Goal: Information Seeking & Learning: Learn about a topic

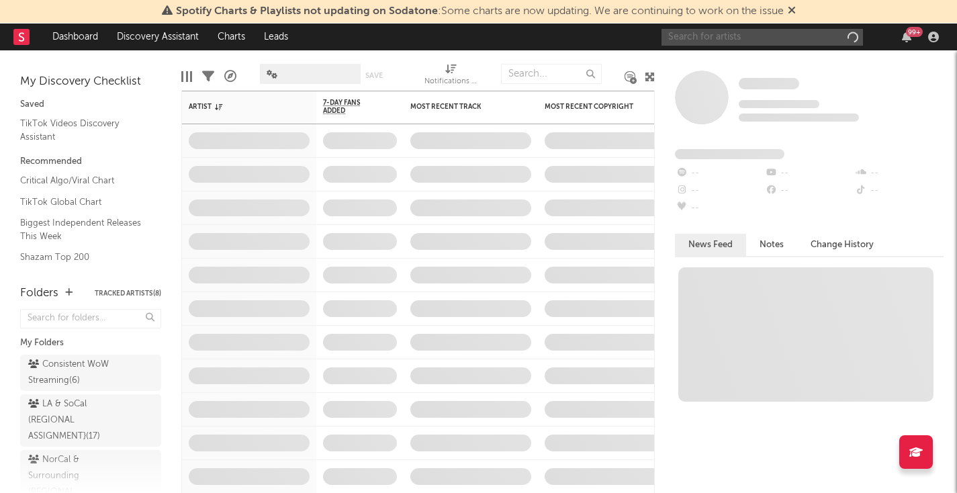
click at [693, 36] on input "text" at bounding box center [761, 37] width 201 height 17
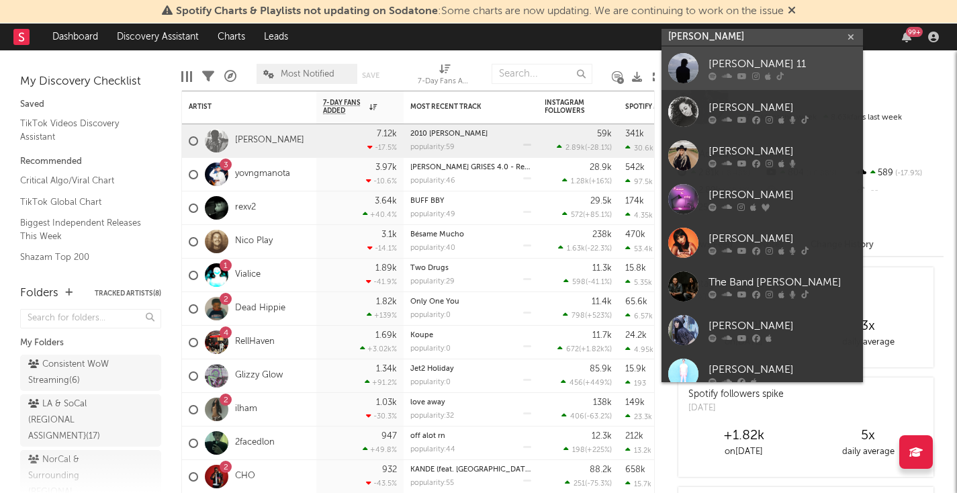
type input "[PERSON_NAME]"
click at [743, 68] on div "[PERSON_NAME] 11" at bounding box center [782, 64] width 148 height 16
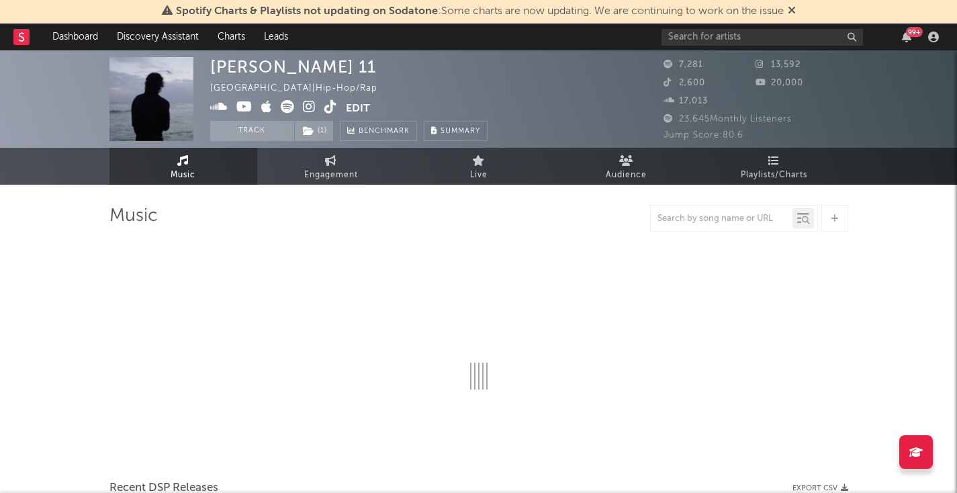
select select "6m"
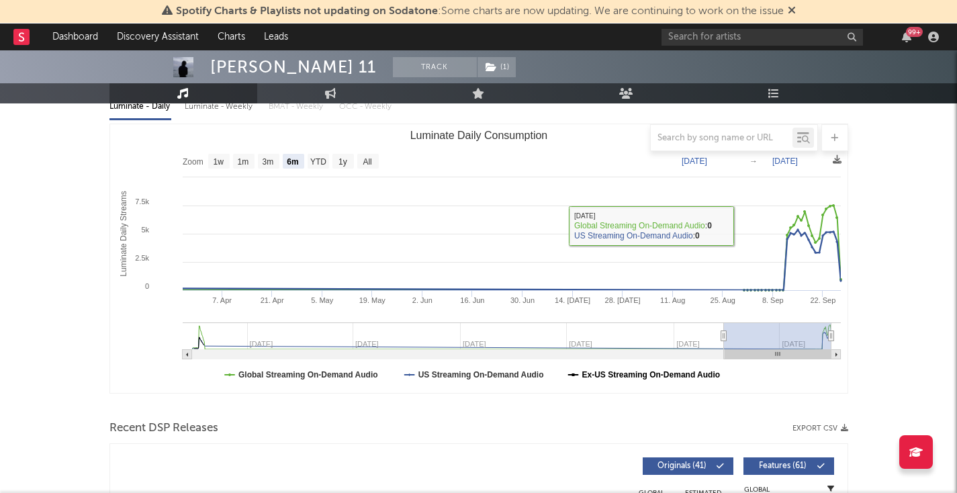
scroll to position [168, 0]
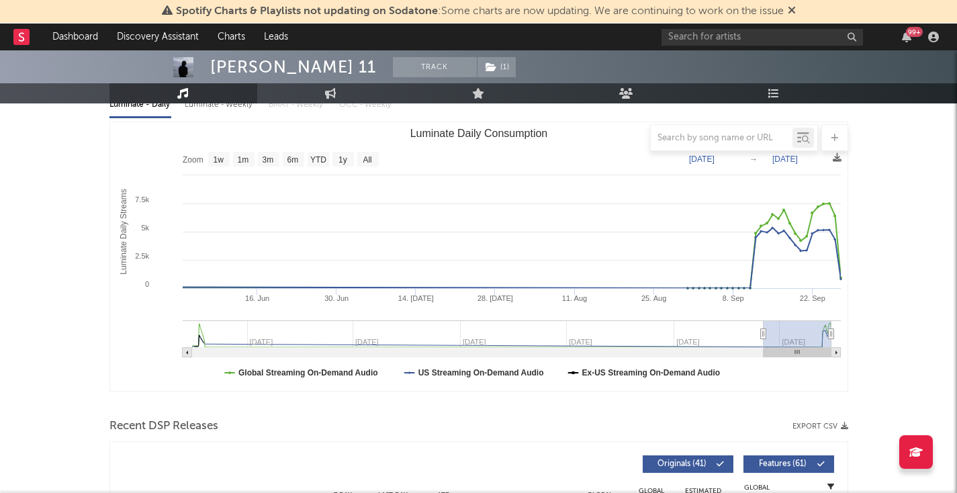
type input "[DATE]"
drag, startPoint x: 726, startPoint y: 335, endPoint x: 767, endPoint y: 331, distance: 41.8
click at [765, 331] on icon "Luminate Daily Consumption" at bounding box center [762, 334] width 5 height 10
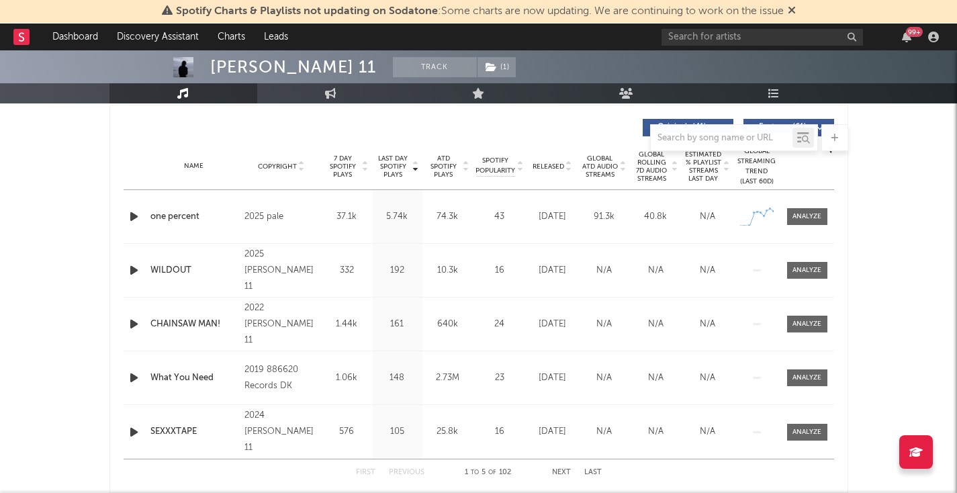
scroll to position [542, 0]
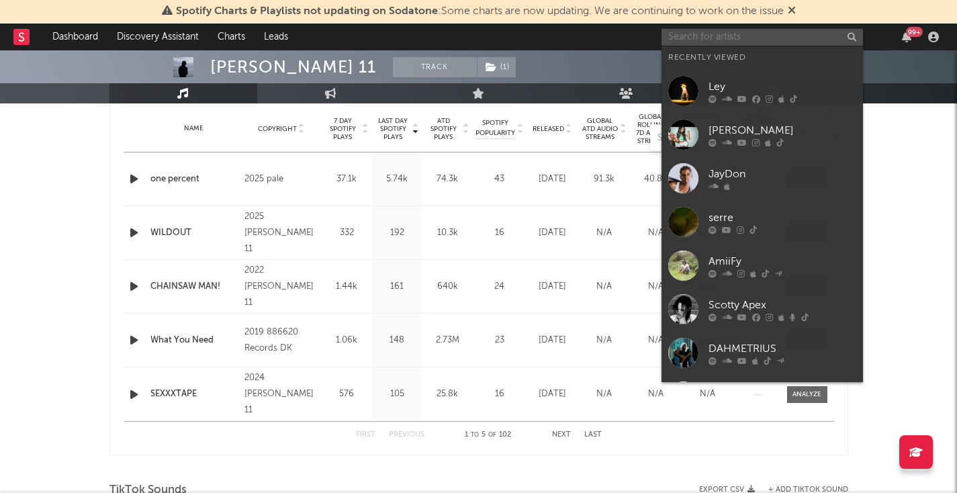
click at [694, 34] on input "text" at bounding box center [761, 37] width 201 height 17
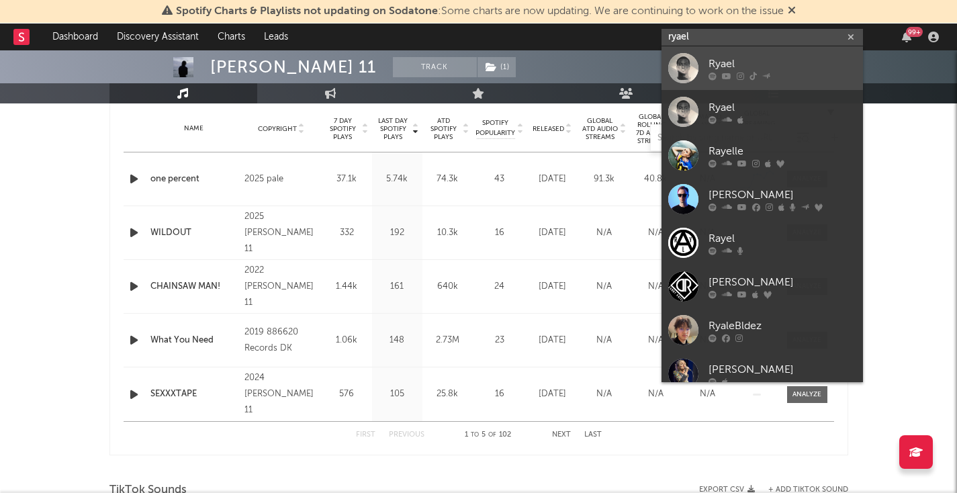
type input "ryael"
click at [744, 74] on div at bounding box center [782, 76] width 148 height 8
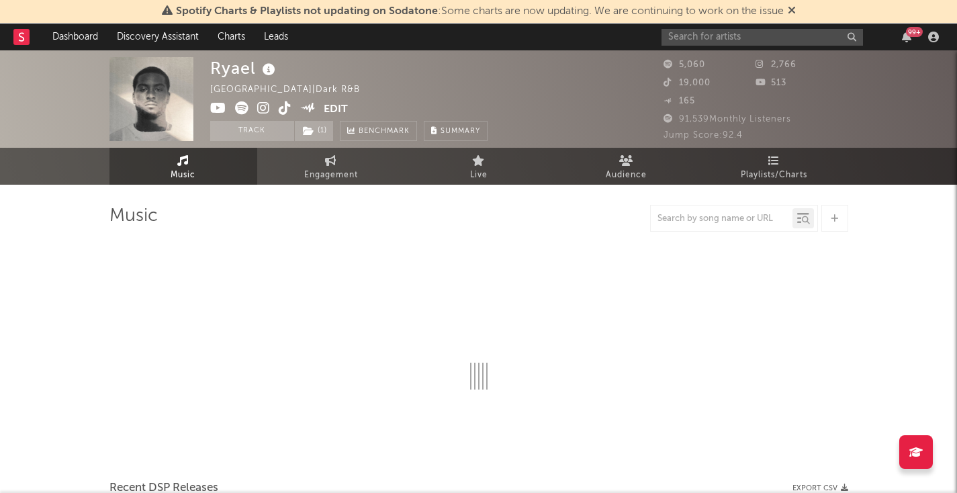
select select "1w"
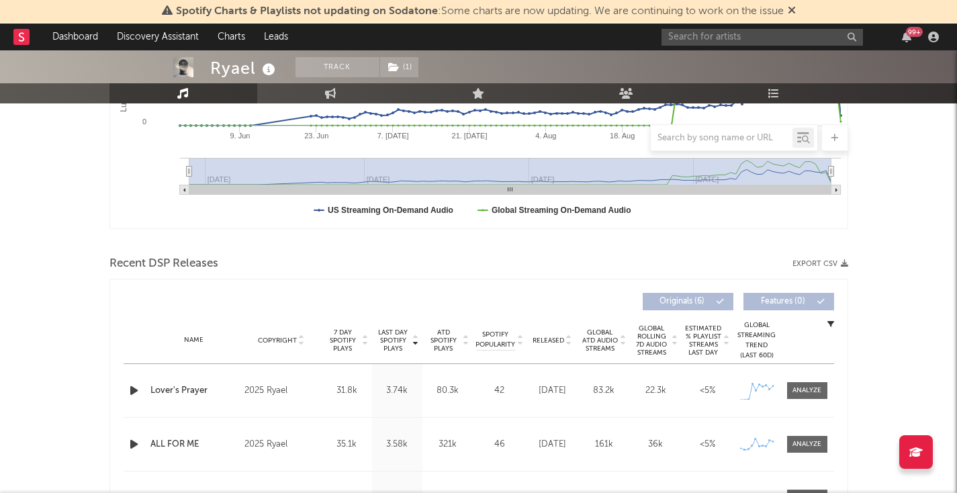
scroll to position [371, 0]
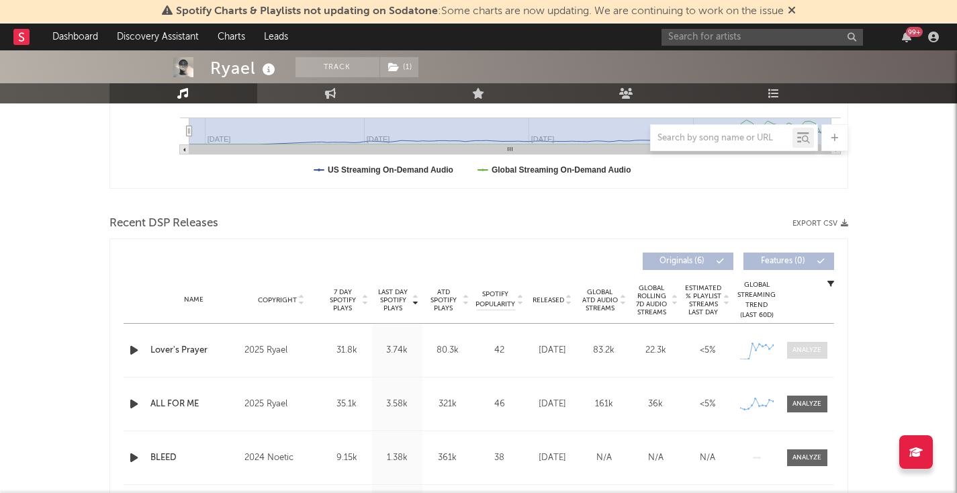
click at [798, 357] on span at bounding box center [807, 350] width 40 height 17
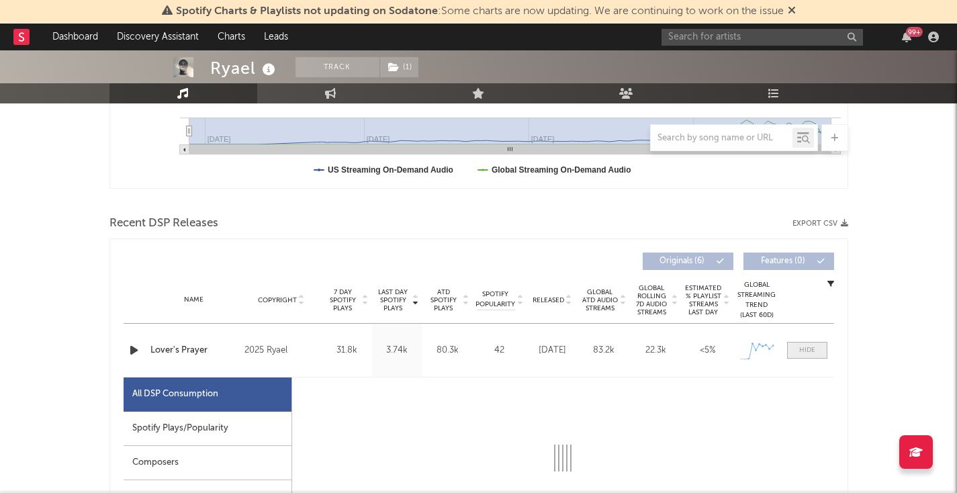
select select "1w"
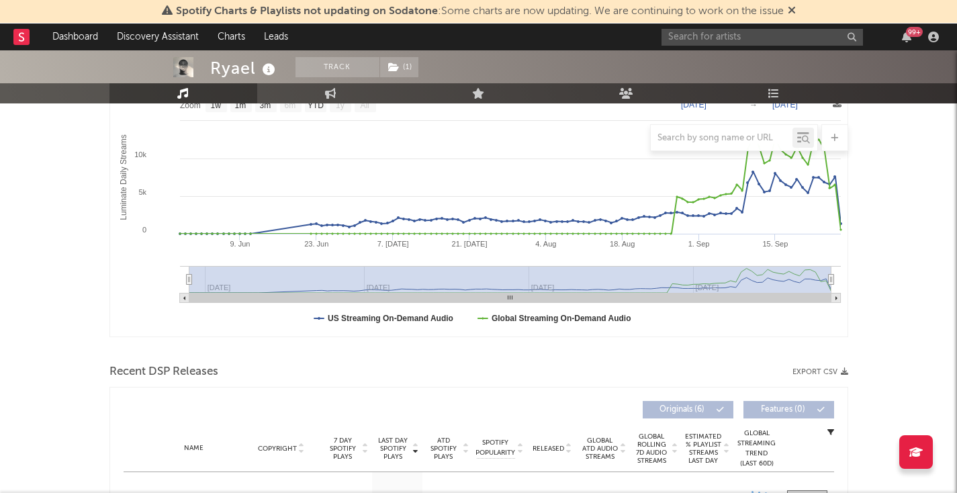
scroll to position [144, 0]
